Goal: Task Accomplishment & Management: Complete application form

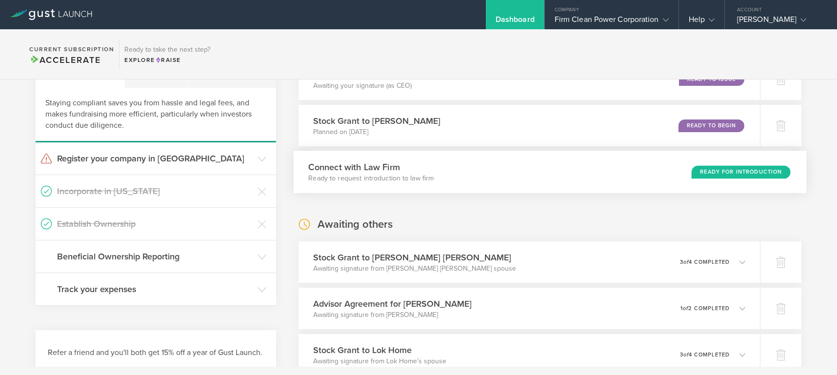
scroll to position [122, 0]
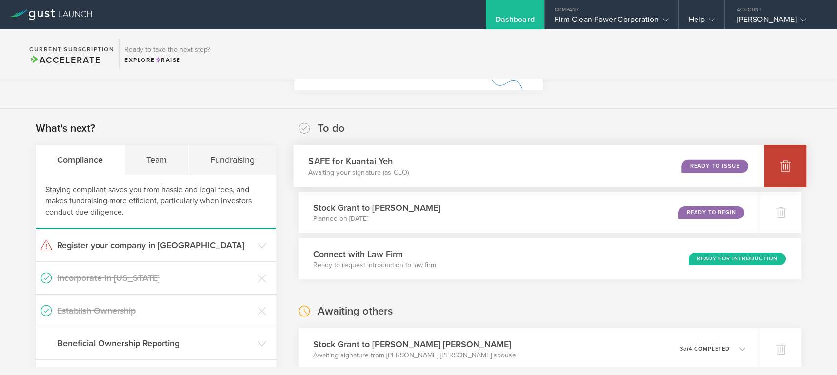
click at [781, 167] on icon at bounding box center [786, 166] width 10 height 9
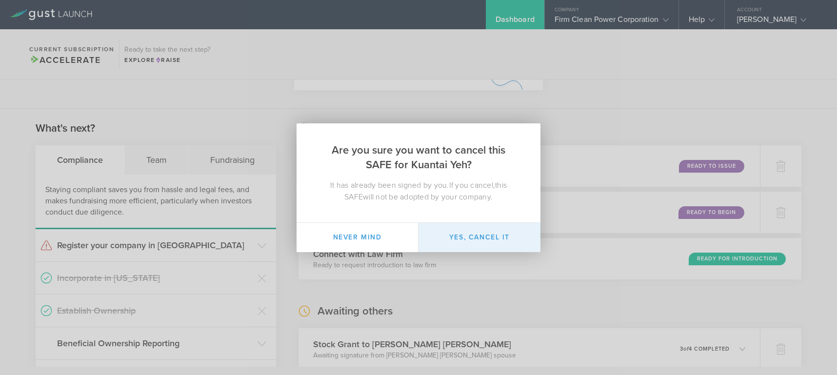
click at [480, 234] on button "Yes, cancel it" at bounding box center [480, 237] width 122 height 29
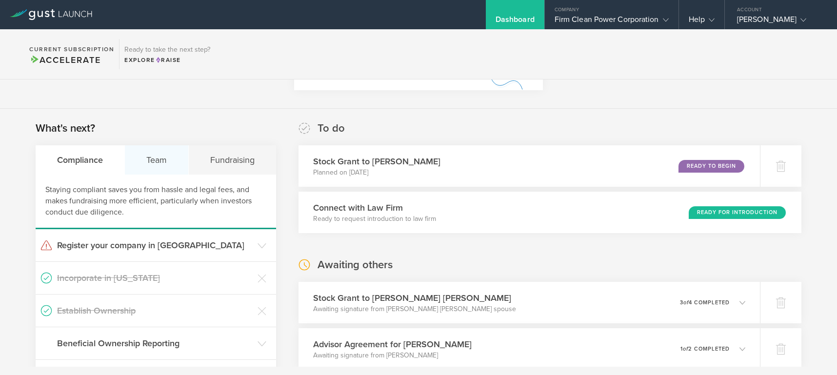
click at [157, 159] on div "Team" at bounding box center [157, 159] width 64 height 29
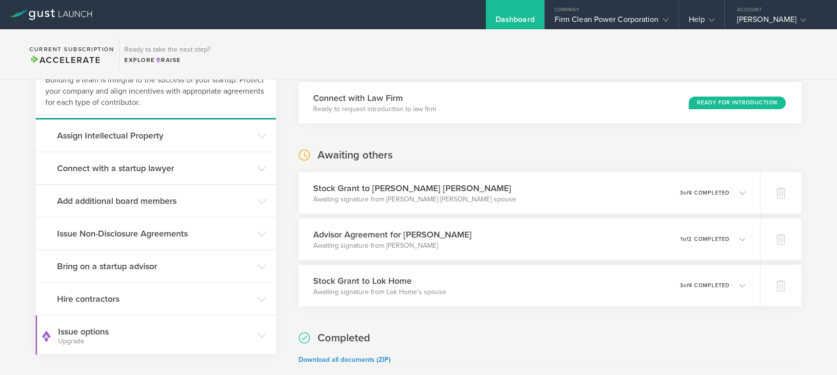
scroll to position [261, 0]
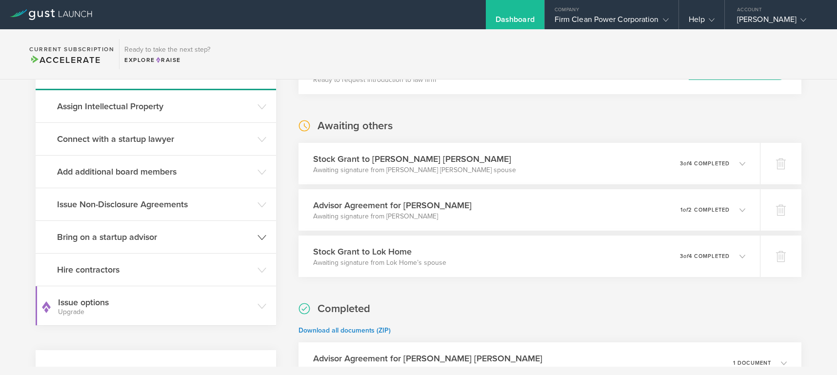
click at [262, 237] on polyline at bounding box center [262, 237] width 8 height 4
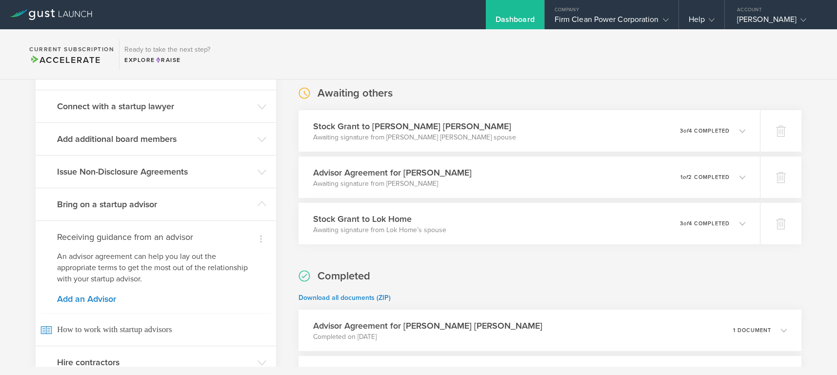
scroll to position [318, 0]
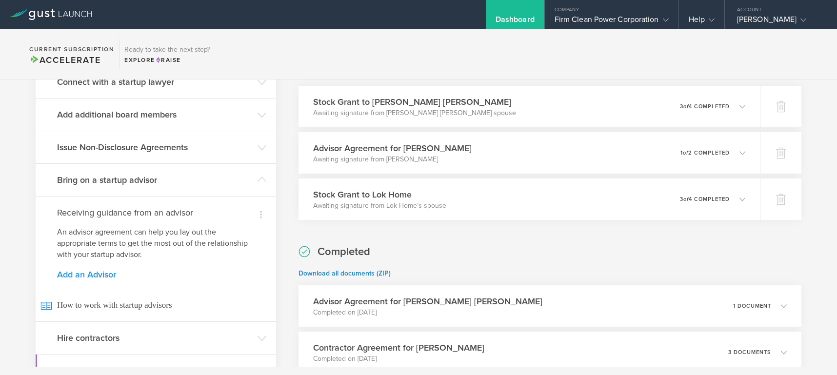
click at [101, 274] on link "Add an Advisor" at bounding box center [156, 274] width 198 height 9
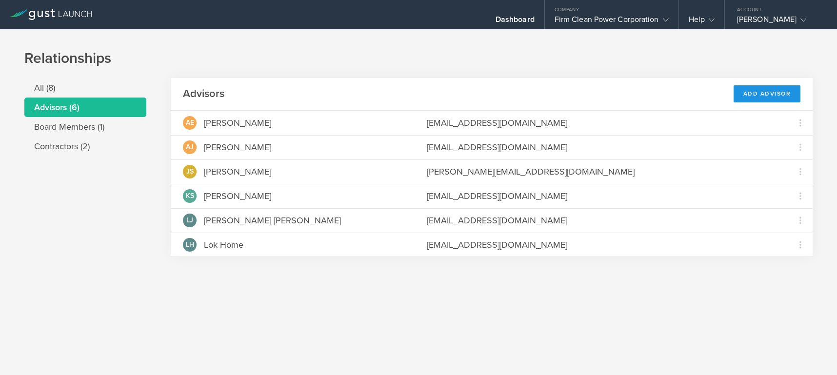
click at [760, 92] on div "Add Advisor" at bounding box center [767, 93] width 67 height 17
click at [775, 95] on div "Add Advisor" at bounding box center [767, 93] width 67 height 17
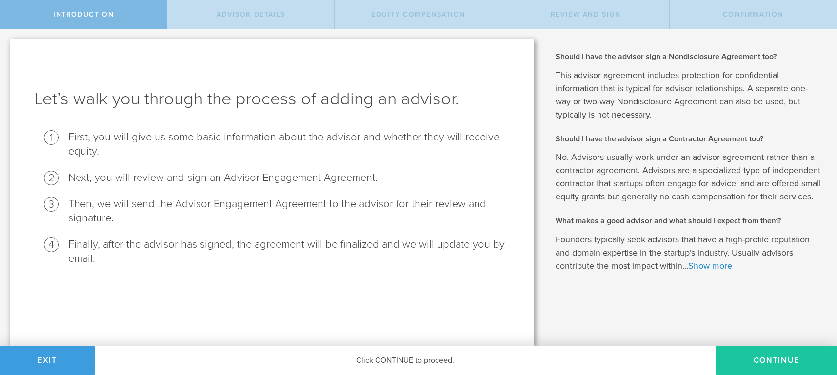
click at [759, 359] on button "Continue" at bounding box center [776, 360] width 121 height 29
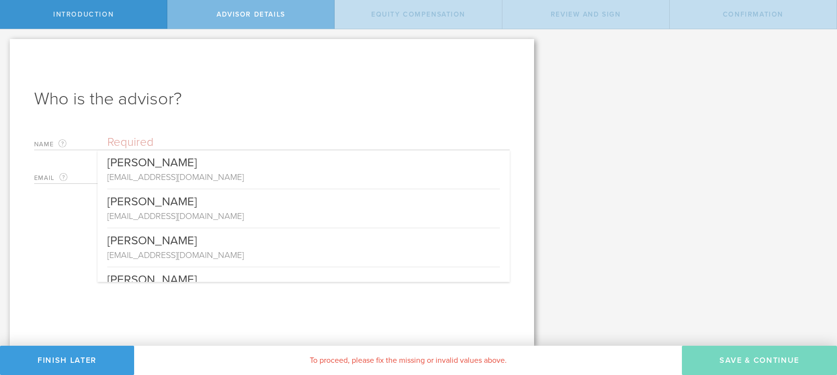
click at [123, 141] on input "text" at bounding box center [308, 142] width 403 height 15
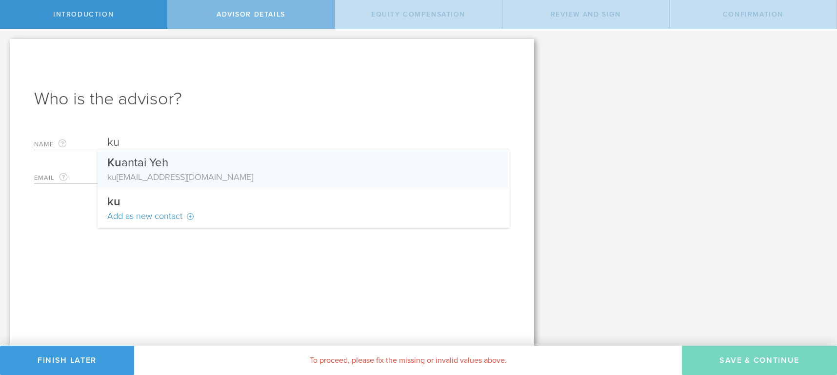
click at [122, 165] on div "Ku antai Yeh" at bounding box center [303, 160] width 393 height 20
type input "Kuantai Yeh"
type input "kuantai.yeh@gmail.com"
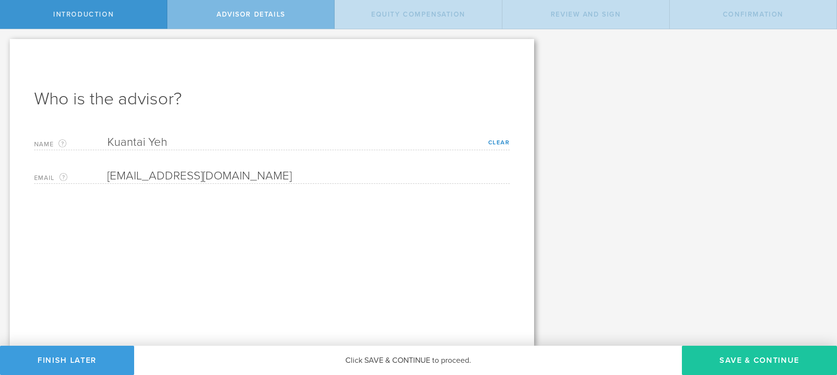
click at [763, 359] on button "Save & Continue" at bounding box center [759, 360] width 155 height 29
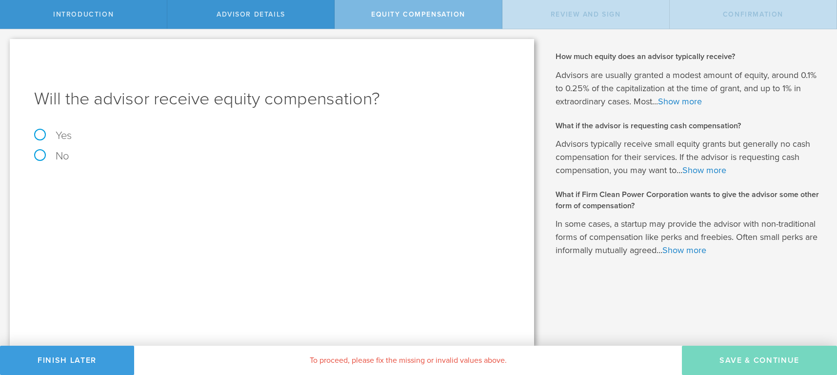
click at [40, 132] on label "Yes" at bounding box center [272, 135] width 476 height 11
click at [6, 45] on input "Yes" at bounding box center [3, 37] width 6 height 16
radio input "true"
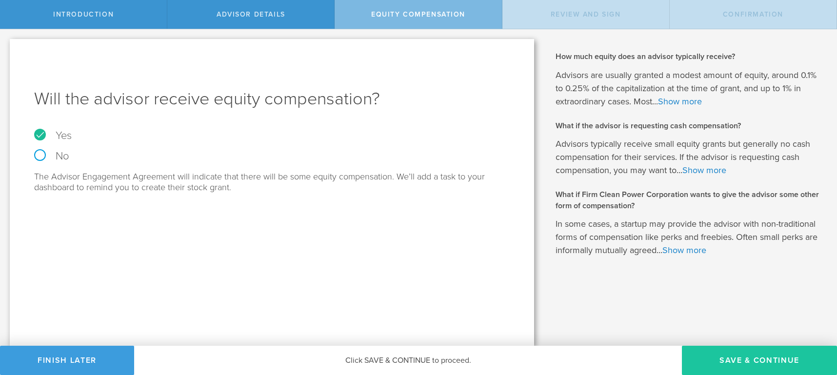
click at [739, 354] on button "Save & Continue" at bounding box center [759, 360] width 155 height 29
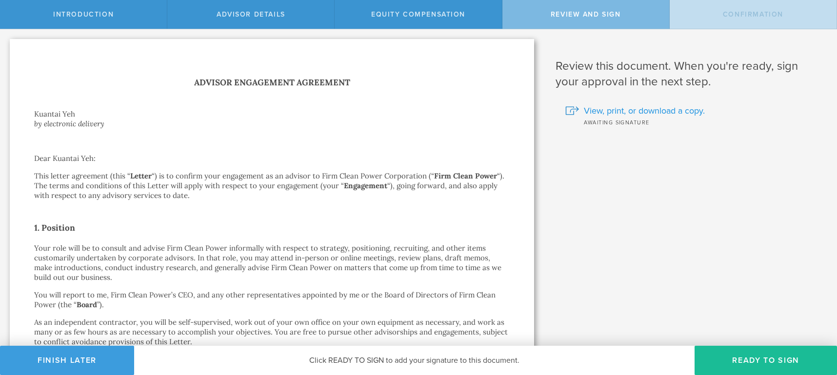
click at [610, 108] on span "View, print, or download a copy." at bounding box center [644, 110] width 121 height 13
